Goal: Task Accomplishment & Management: Use online tool/utility

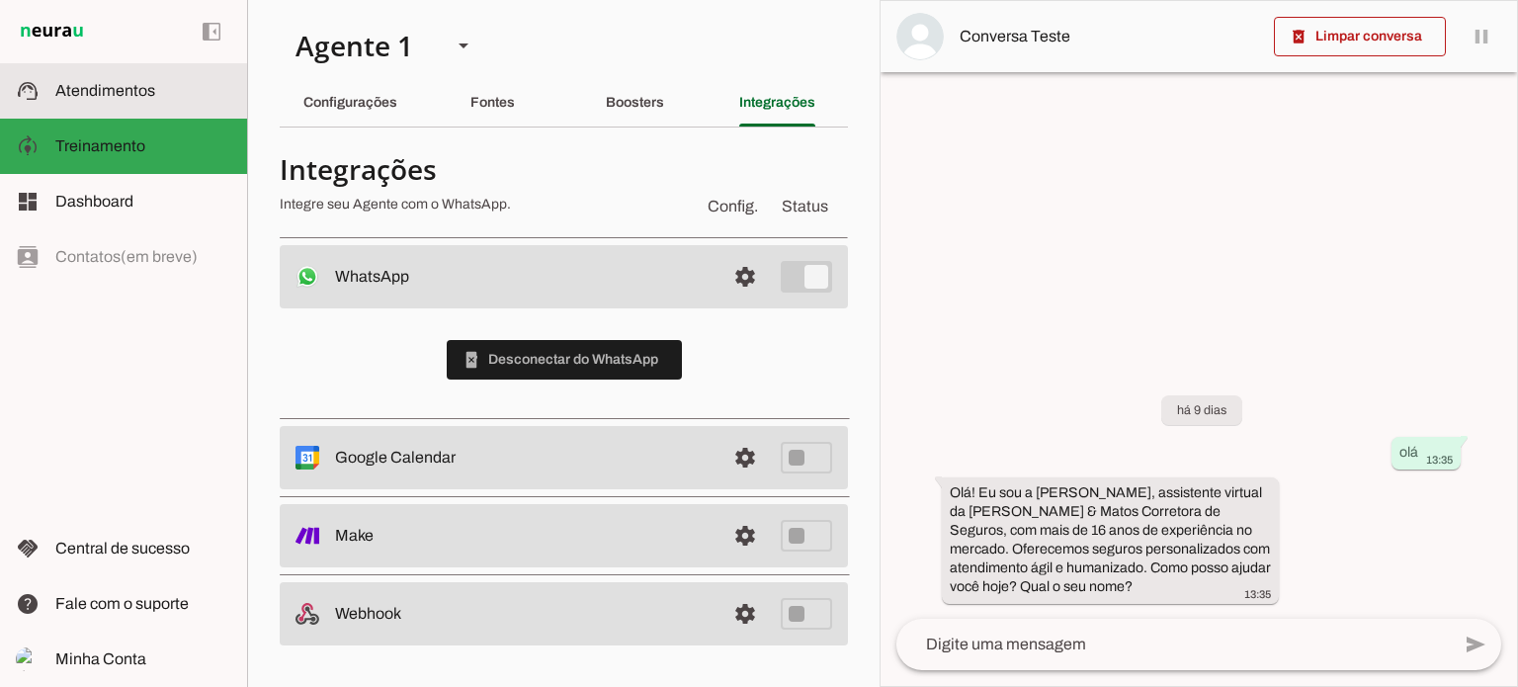
click at [61, 80] on slot at bounding box center [143, 91] width 176 height 24
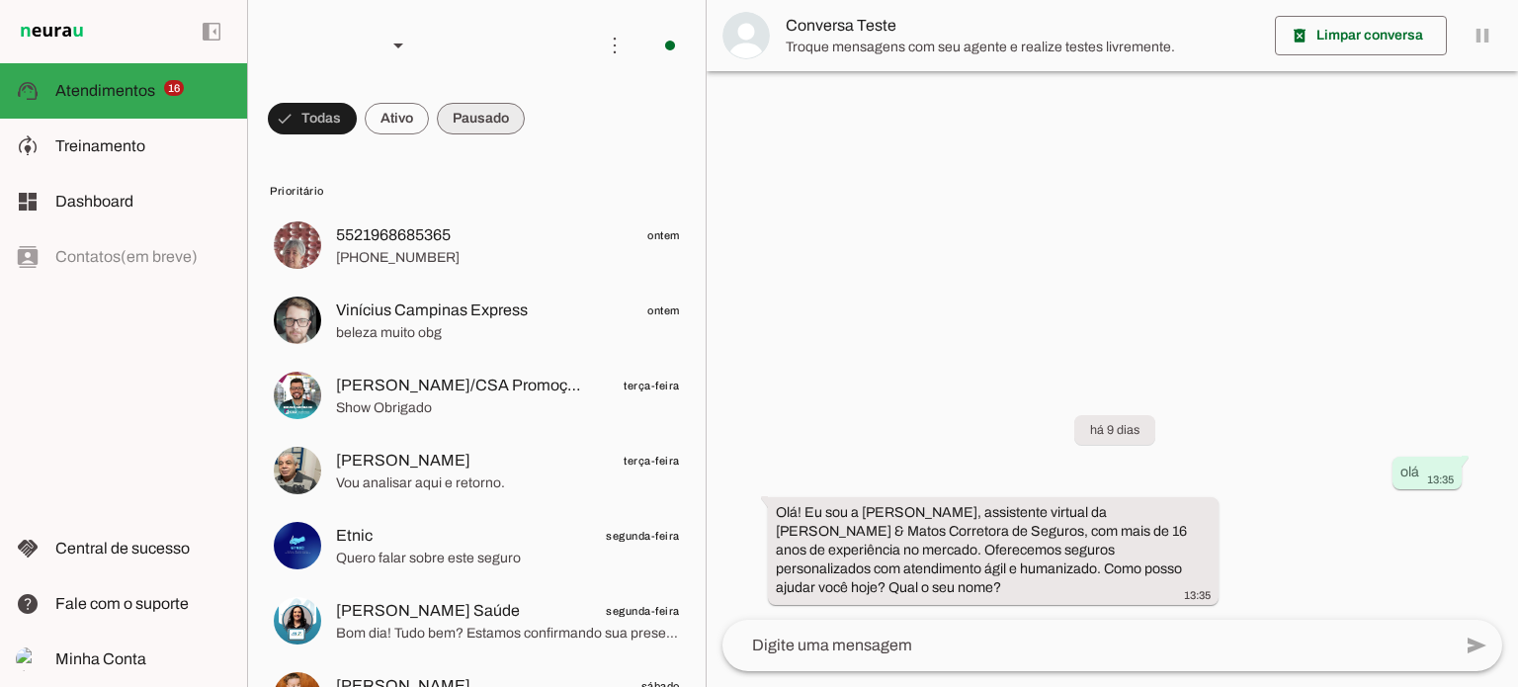
click at [357, 118] on span at bounding box center [312, 118] width 89 height 47
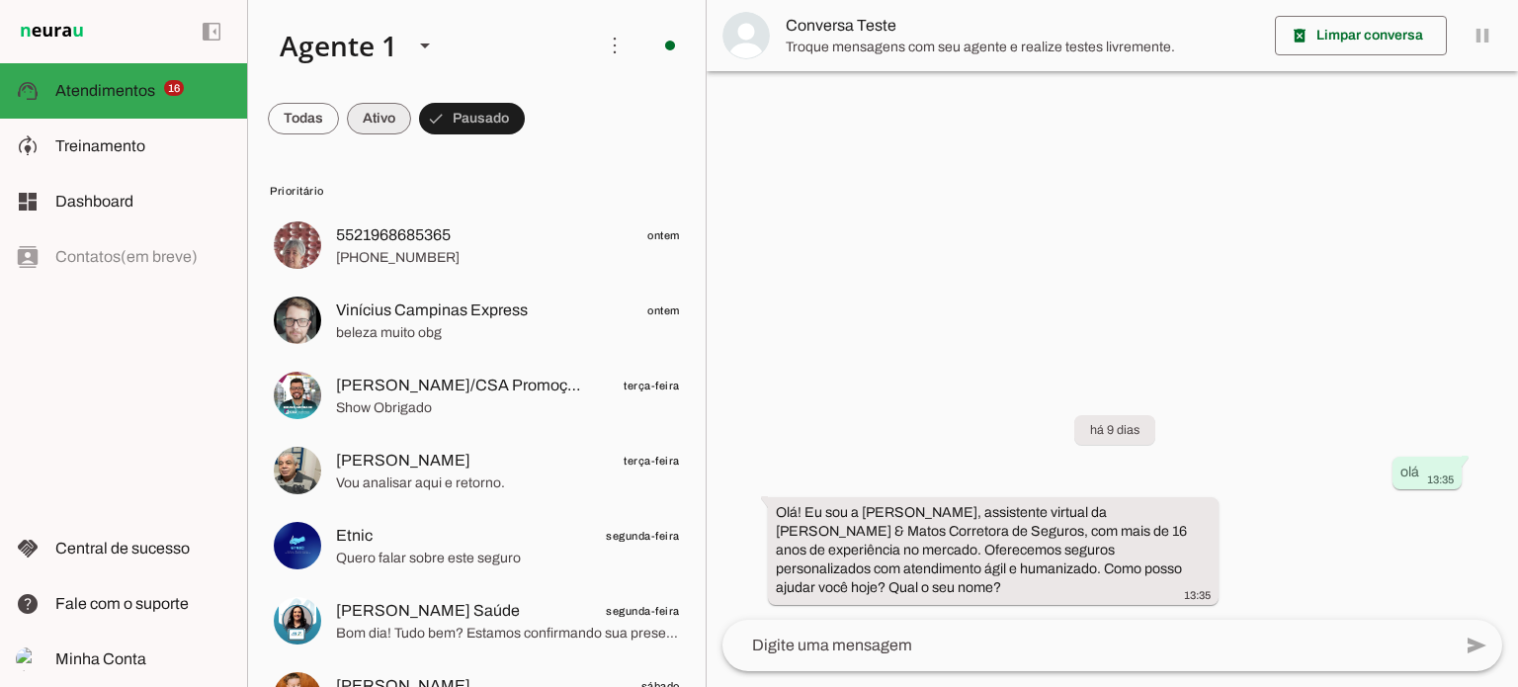
click at [339, 128] on span at bounding box center [303, 118] width 71 height 47
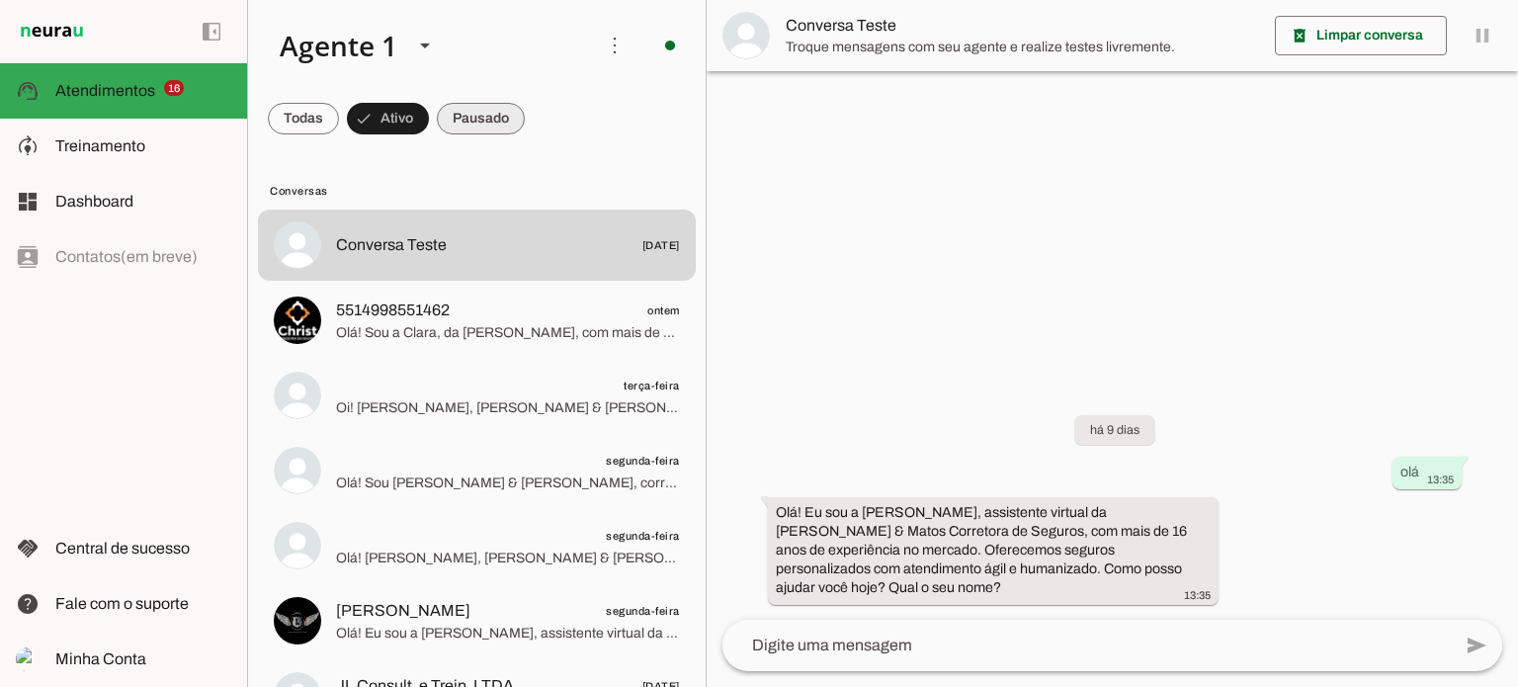
click at [339, 118] on span at bounding box center [303, 118] width 71 height 47
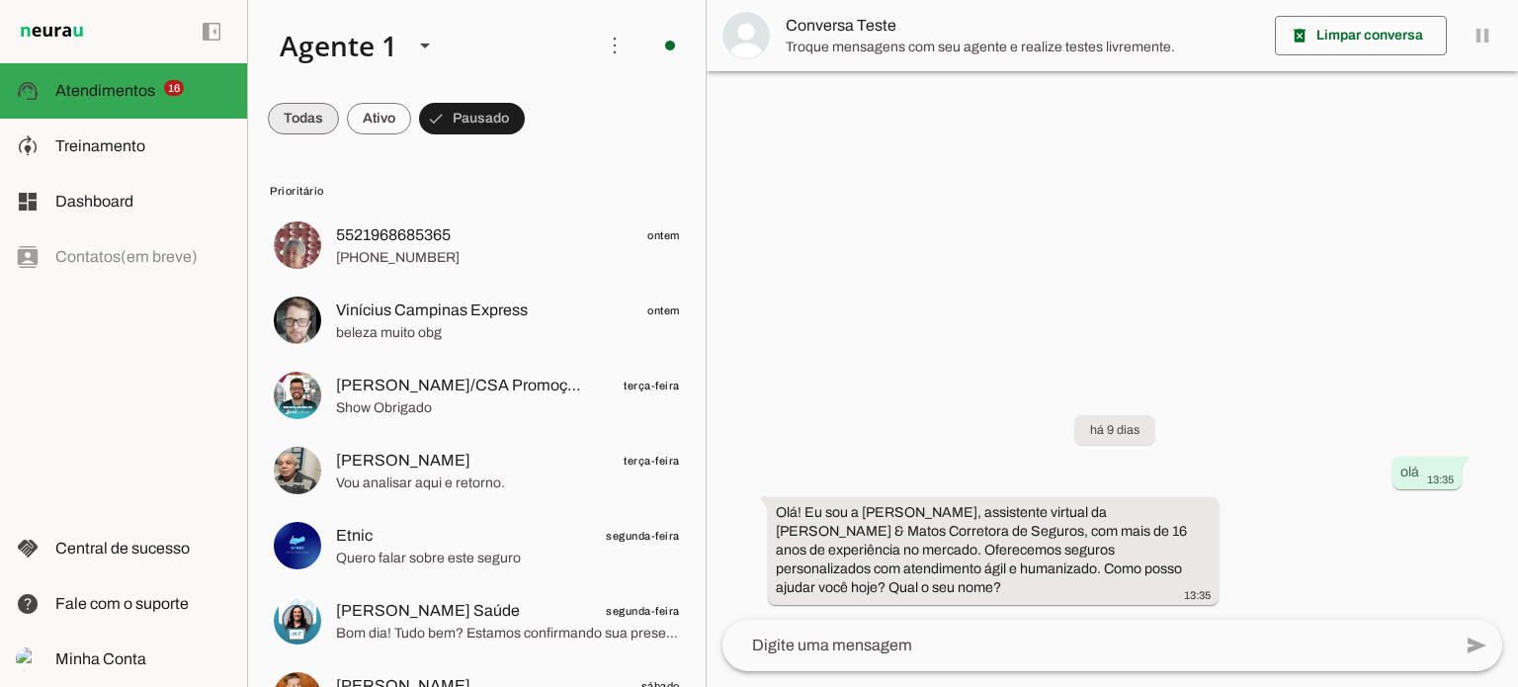
click at [313, 119] on span at bounding box center [303, 118] width 71 height 47
